Goal: Task Accomplishment & Management: Complete application form

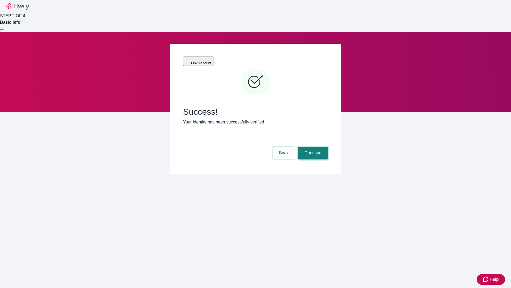
click at [312, 146] on button "Continue" at bounding box center [313, 152] width 30 height 13
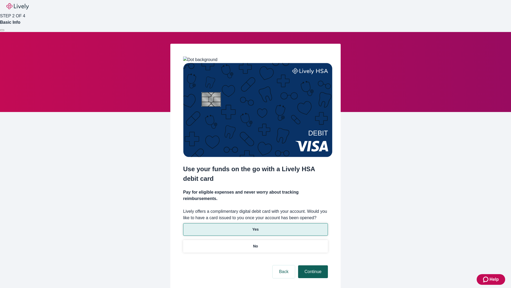
click at [255, 226] on p "Yes" at bounding box center [255, 229] width 6 height 6
click at [312, 265] on button "Continue" at bounding box center [313, 271] width 30 height 13
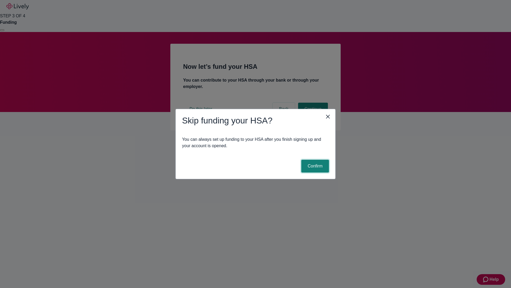
click at [314, 166] on button "Confirm" at bounding box center [315, 165] width 28 height 13
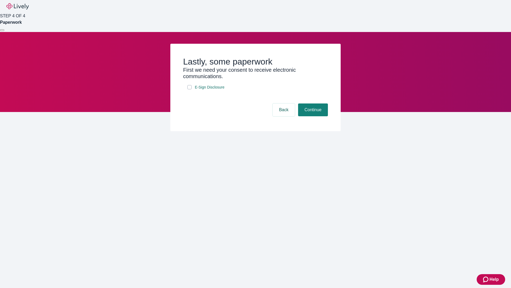
click at [190, 89] on input "E-Sign Disclosure" at bounding box center [189, 87] width 4 height 4
checkbox input "true"
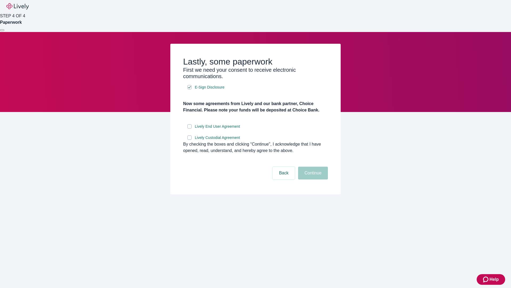
click at [190, 128] on input "Lively End User Agreement" at bounding box center [189, 126] width 4 height 4
checkbox input "true"
click at [190, 140] on input "Lively Custodial Agreement" at bounding box center [189, 137] width 4 height 4
checkbox input "true"
click at [312, 179] on button "Continue" at bounding box center [313, 172] width 30 height 13
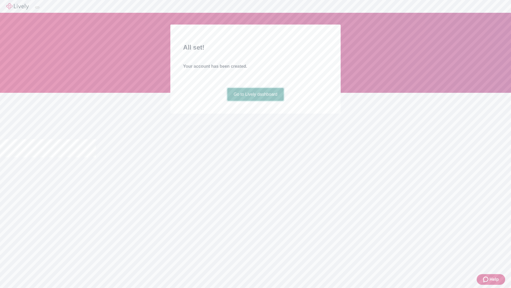
click at [255, 101] on link "Go to Lively dashboard" at bounding box center [255, 94] width 57 height 13
